Goal: Task Accomplishment & Management: Use online tool/utility

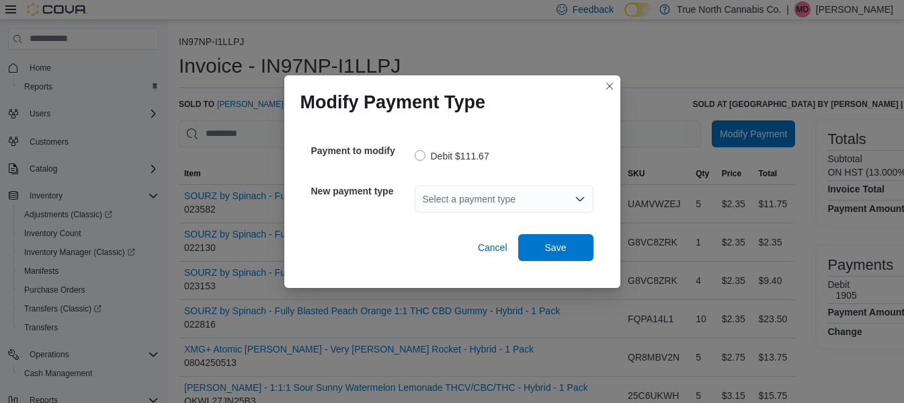
click at [583, 195] on icon "Open list of options" at bounding box center [580, 199] width 11 height 11
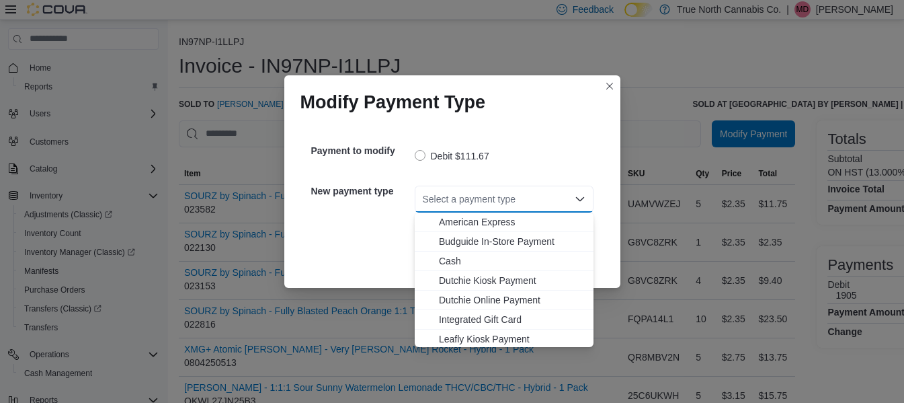
scroll to position [80, 0]
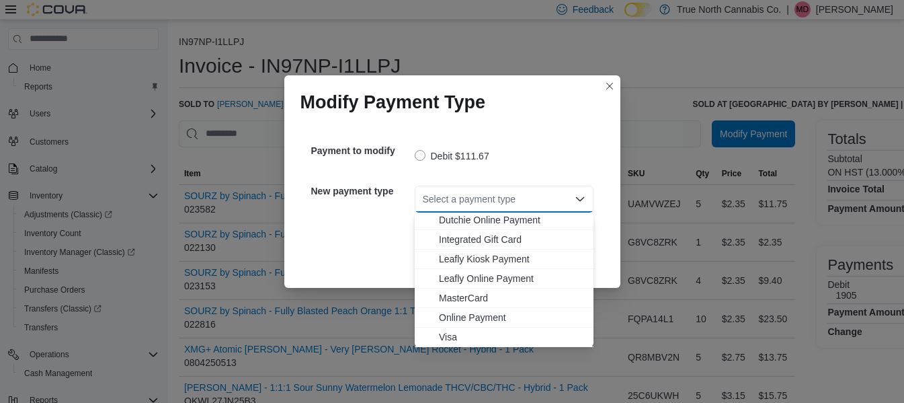
click at [448, 335] on span "Visa" at bounding box center [512, 336] width 146 height 13
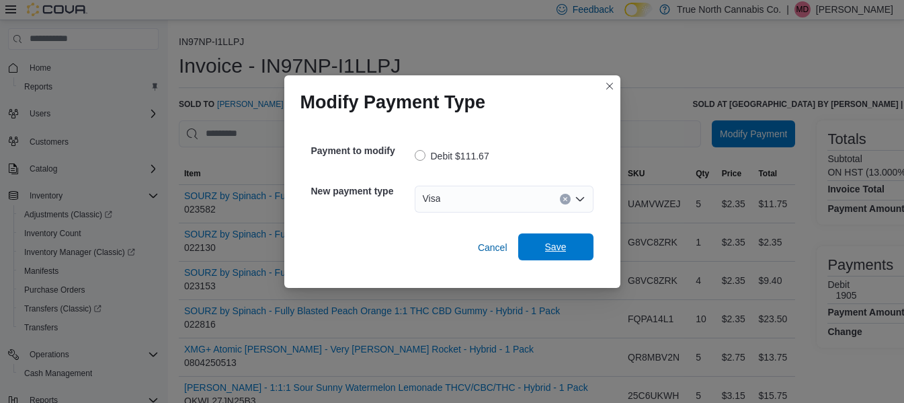
click at [567, 243] on span "Save" at bounding box center [555, 246] width 59 height 27
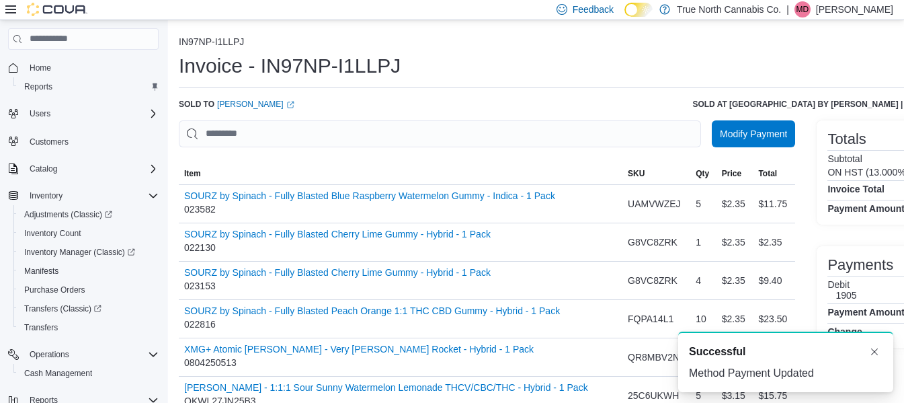
scroll to position [0, 0]
